Goal: Task Accomplishment & Management: Manage account settings

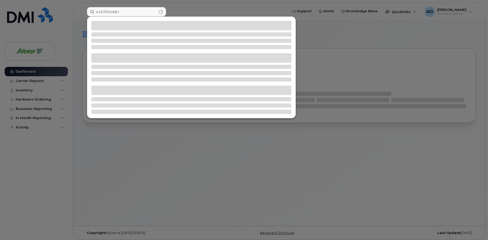
type input "4167024681"
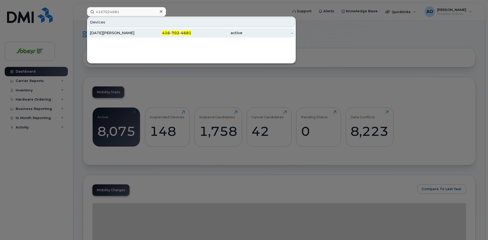
click at [105, 34] on div "[DATE][PERSON_NAME]" at bounding box center [115, 32] width 51 height 5
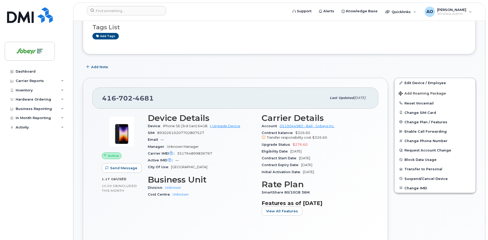
scroll to position [53, 0]
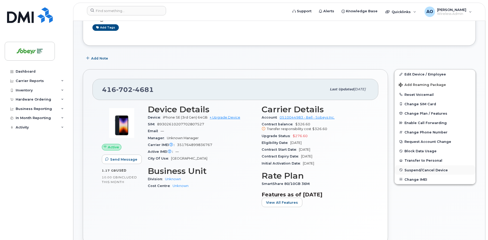
click at [429, 170] on span "Suspend/Cancel Device" at bounding box center [426, 170] width 43 height 4
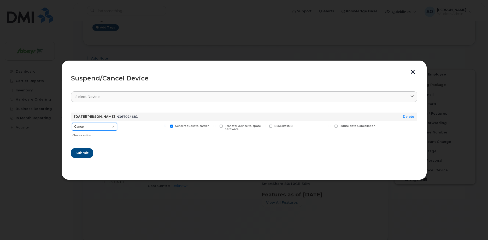
click at [72, 123] on select "Cancel Suspend - Extend Suspension Suspend - Reduced Rate Suspend - Full Rate S…" at bounding box center [94, 127] width 45 height 8
select select "[object Object]"
click option "Suspend - Reduced Rate" at bounding box center [0, 0] width 0 height 0
click at [79, 151] on span "Submit" at bounding box center [81, 152] width 13 height 5
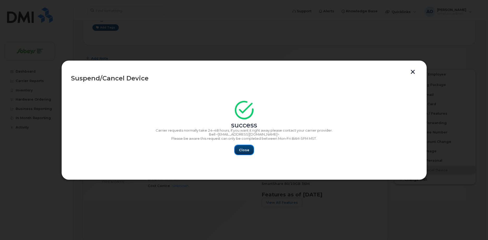
click at [246, 149] on span "Close" at bounding box center [244, 150] width 10 height 5
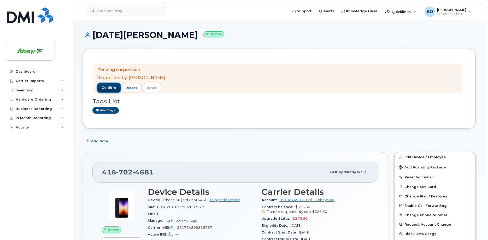
click at [113, 89] on span "confirm" at bounding box center [109, 87] width 15 height 5
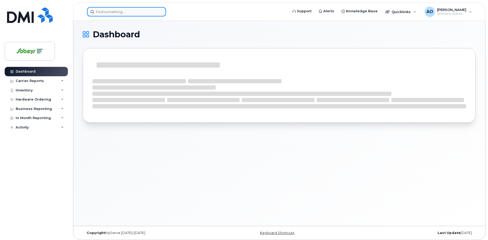
click at [112, 11] on input at bounding box center [126, 11] width 79 height 9
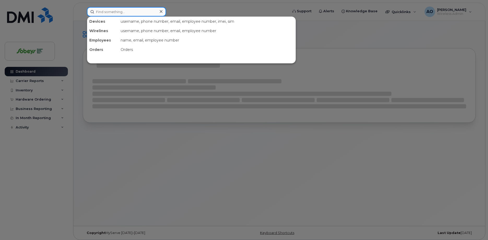
paste input "Slevan"
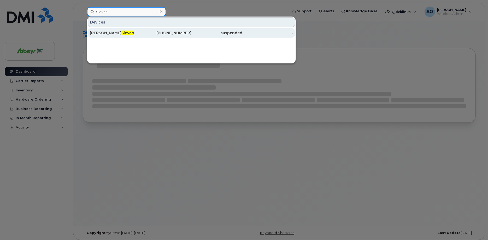
type input "Slevan"
click at [108, 34] on div "Christine Slevan" at bounding box center [115, 32] width 51 height 5
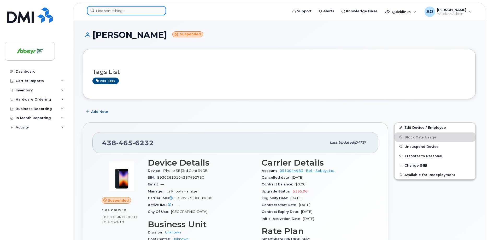
click at [100, 7] on input at bounding box center [126, 10] width 79 height 9
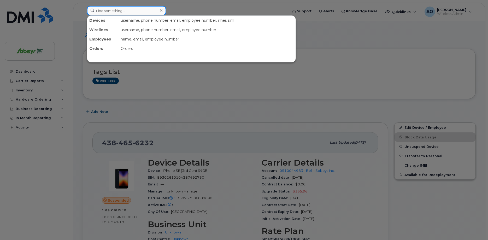
paste input "Cech"
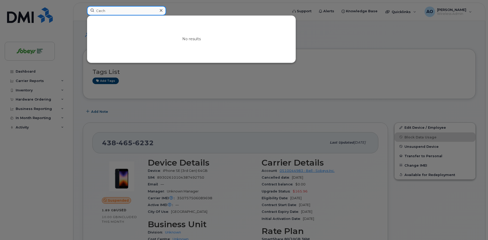
click at [97, 13] on input "Cech" at bounding box center [126, 10] width 79 height 9
paste input "Oulmallem"
click at [104, 11] on input "Oulmallem" at bounding box center [126, 10] width 79 height 9
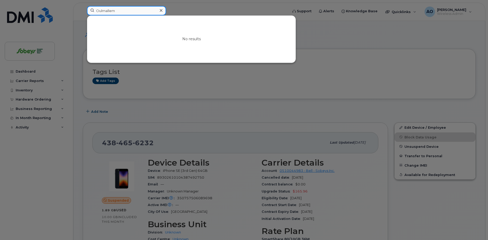
paste input "• Youssef"
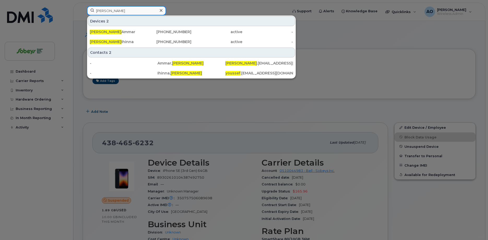
click at [103, 10] on input "Youssef" at bounding box center [126, 10] width 79 height 9
paste input "Post"
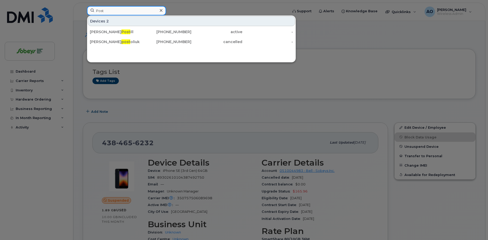
click at [104, 10] on input "Post" at bounding box center [126, 10] width 79 height 9
paste input "• Annabelle"
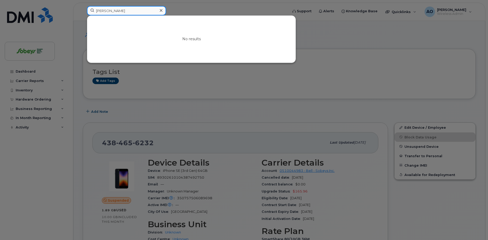
click at [106, 10] on input "Annabelle" at bounding box center [126, 10] width 79 height 9
paste input "Hahn"
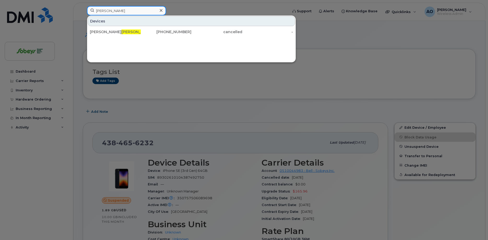
click at [100, 12] on input "Hahn" at bounding box center [126, 10] width 79 height 9
paste input "Merali"
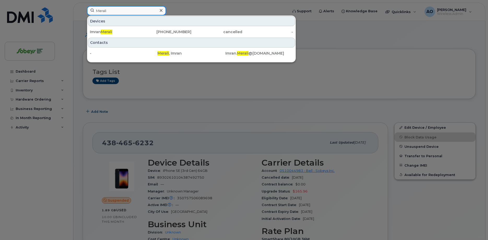
click at [101, 11] on input "Merali" at bounding box center [126, 10] width 79 height 9
paste input "Ladha"
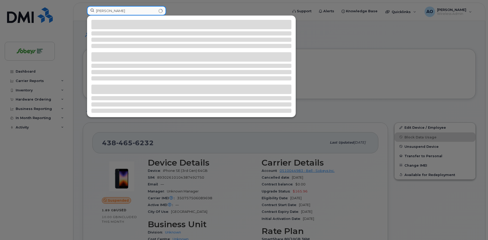
click at [112, 13] on input "Ladha" at bounding box center [126, 10] width 79 height 9
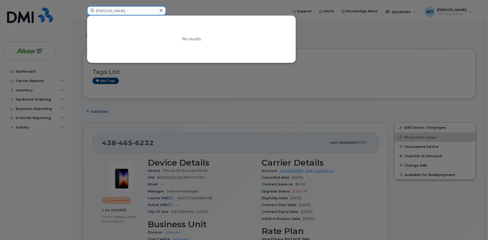
click at [87, 10] on input "Ladha" at bounding box center [126, 10] width 79 height 9
paste input "• Christopher Antoine"
click at [139, 10] on input "Christopher Antoine" at bounding box center [126, 10] width 79 height 9
drag, startPoint x: 68, startPoint y: 6, endPoint x: 64, endPoint y: 6, distance: 3.7
click at [87, 6] on input "Christopher Antoine" at bounding box center [126, 10] width 79 height 9
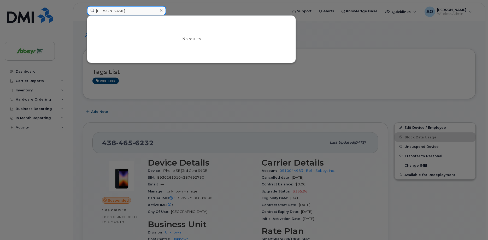
paste input "Shannen Morris"
click at [135, 7] on input "Shannen Morris" at bounding box center [126, 10] width 79 height 9
drag, startPoint x: 127, startPoint y: 9, endPoint x: 73, endPoint y: 7, distance: 54.1
click at [87, 7] on input "Shannen Morris" at bounding box center [126, 10] width 79 height 9
paste input "Yang You"
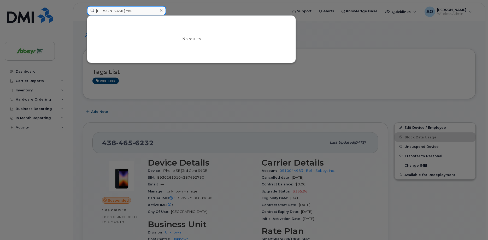
click at [123, 10] on input "Yang You" at bounding box center [126, 10] width 79 height 9
drag, startPoint x: 125, startPoint y: 11, endPoint x: 78, endPoint y: 9, distance: 47.3
click at [87, 9] on input "Yang You" at bounding box center [126, 10] width 79 height 9
paste input "James Karmin"
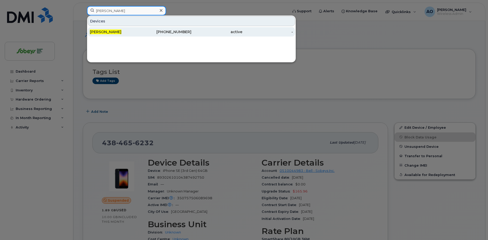
type input "James Karmin"
click at [102, 32] on span "James Karmin" at bounding box center [106, 32] width 32 height 5
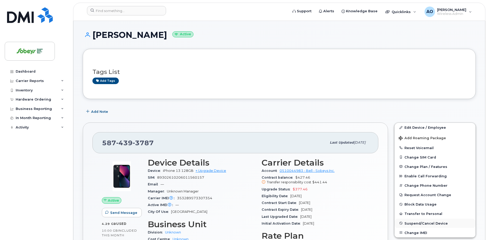
click at [419, 224] on span "Suspend/Cancel Device" at bounding box center [426, 223] width 43 height 4
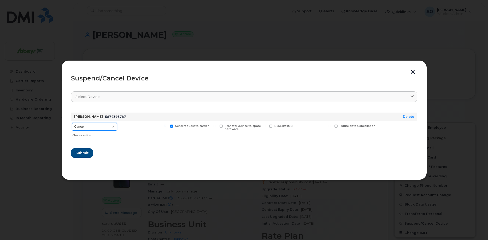
click at [72, 123] on select "Cancel Suspend - Extend Suspension Suspend - Reduced Rate Suspend - Full Rate S…" at bounding box center [94, 127] width 45 height 8
select select "[object Object]"
click option "Suspend - Reduced Rate" at bounding box center [0, 0] width 0 height 0
click at [86, 152] on span "Submit" at bounding box center [81, 152] width 13 height 5
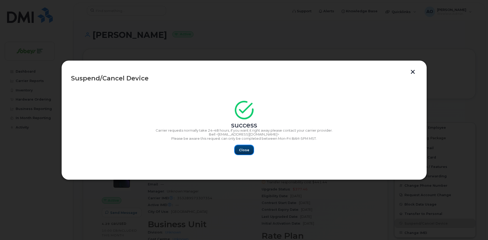
click at [239, 152] on button "Close" at bounding box center [244, 149] width 19 height 9
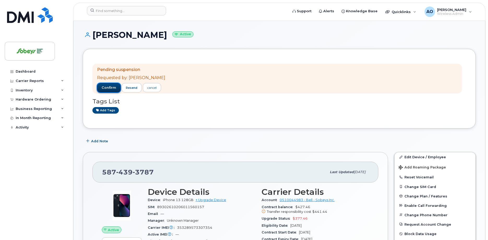
click at [108, 88] on span "confirm" at bounding box center [109, 87] width 15 height 5
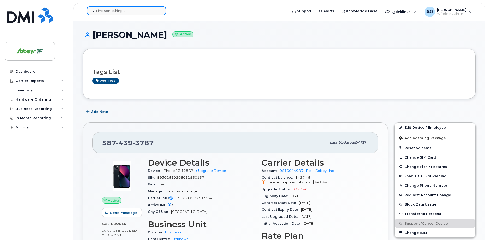
click at [112, 13] on input at bounding box center [126, 10] width 79 height 9
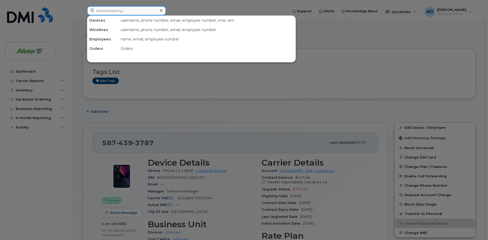
paste input "[PERSON_NAME]"
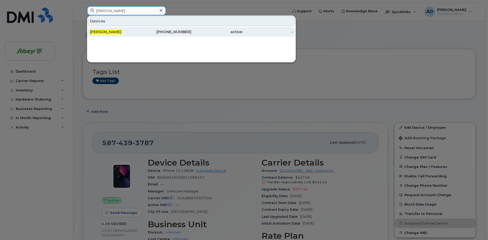
type input "[PERSON_NAME]"
click at [113, 30] on span "[PERSON_NAME]" at bounding box center [106, 32] width 32 height 5
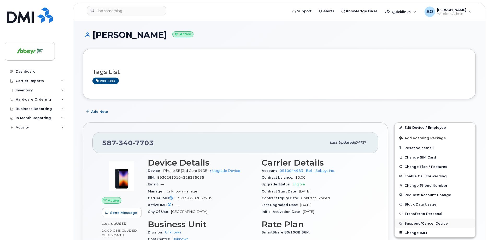
click at [412, 223] on span "Suspend/Cancel Device" at bounding box center [426, 223] width 43 height 4
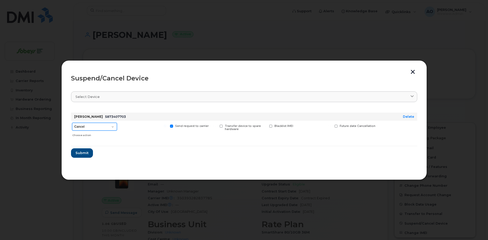
click at [72, 123] on select "Cancel Suspend - Extend Suspension Suspend - Reduced Rate Suspend - Full Rate S…" at bounding box center [94, 127] width 45 height 8
select select "[object Object]"
click option "Suspend - Reduced Rate" at bounding box center [0, 0] width 0 height 0
click at [83, 155] on span "Submit" at bounding box center [81, 152] width 13 height 5
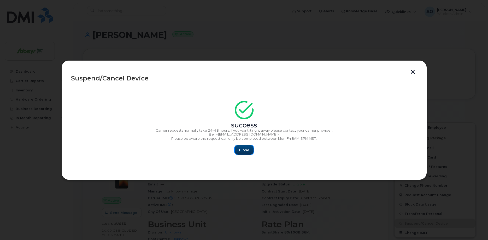
click at [246, 150] on span "Close" at bounding box center [244, 150] width 10 height 5
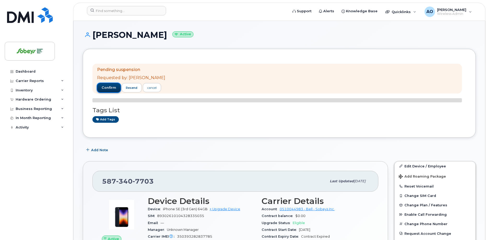
click at [113, 88] on span "confirm" at bounding box center [109, 87] width 15 height 5
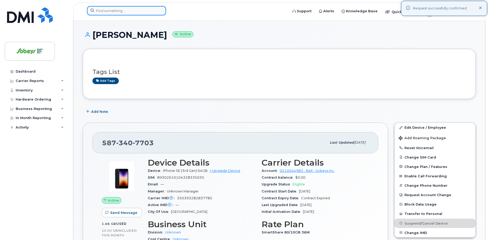
click at [143, 10] on input at bounding box center [126, 10] width 79 height 9
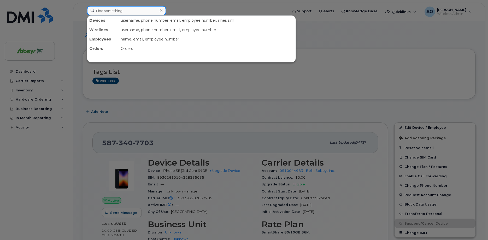
paste input "[PERSON_NAME]"
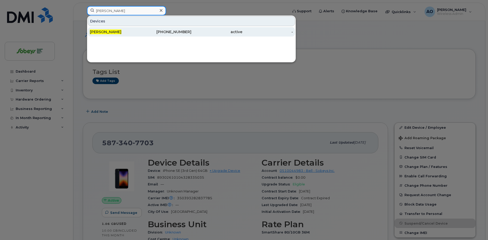
type input "[PERSON_NAME]"
click at [108, 31] on span "[PERSON_NAME]" at bounding box center [106, 32] width 32 height 5
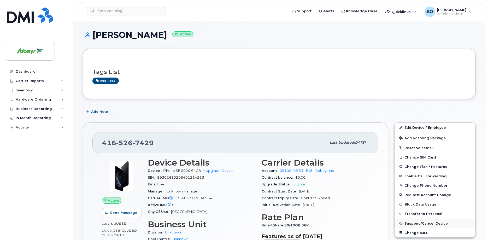
click at [424, 223] on span "Suspend/Cancel Device" at bounding box center [426, 223] width 43 height 4
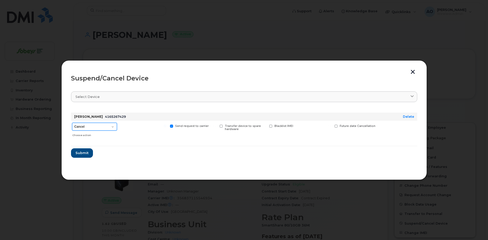
click at [72, 123] on select "Cancel Suspend - Extend Suspension Suspend - Reduced Rate Suspend - Full Rate S…" at bounding box center [94, 127] width 45 height 8
select select "[object Object]"
click option "Suspend - Reduced Rate" at bounding box center [0, 0] width 0 height 0
click at [85, 153] on span "Submit" at bounding box center [81, 152] width 13 height 5
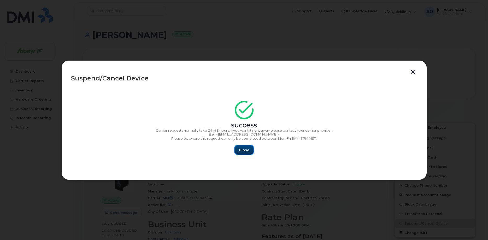
click at [238, 151] on button "Close" at bounding box center [244, 149] width 19 height 9
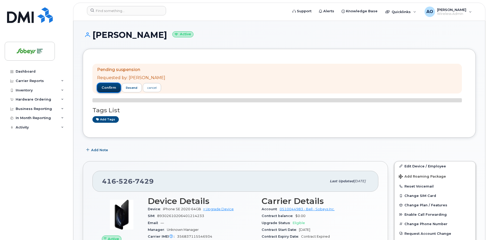
click at [108, 85] on span "confirm" at bounding box center [109, 87] width 15 height 5
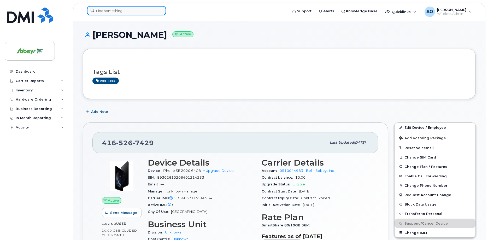
click at [126, 11] on input at bounding box center [126, 10] width 79 height 9
paste input "[DATE][PERSON_NAME]"
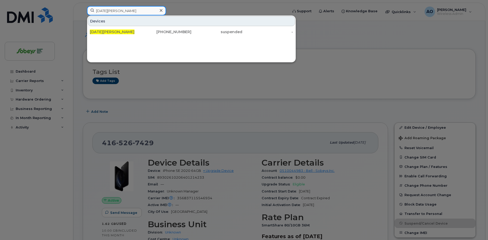
type input "[DATE][PERSON_NAME]"
